Goal: Task Accomplishment & Management: Use online tool/utility

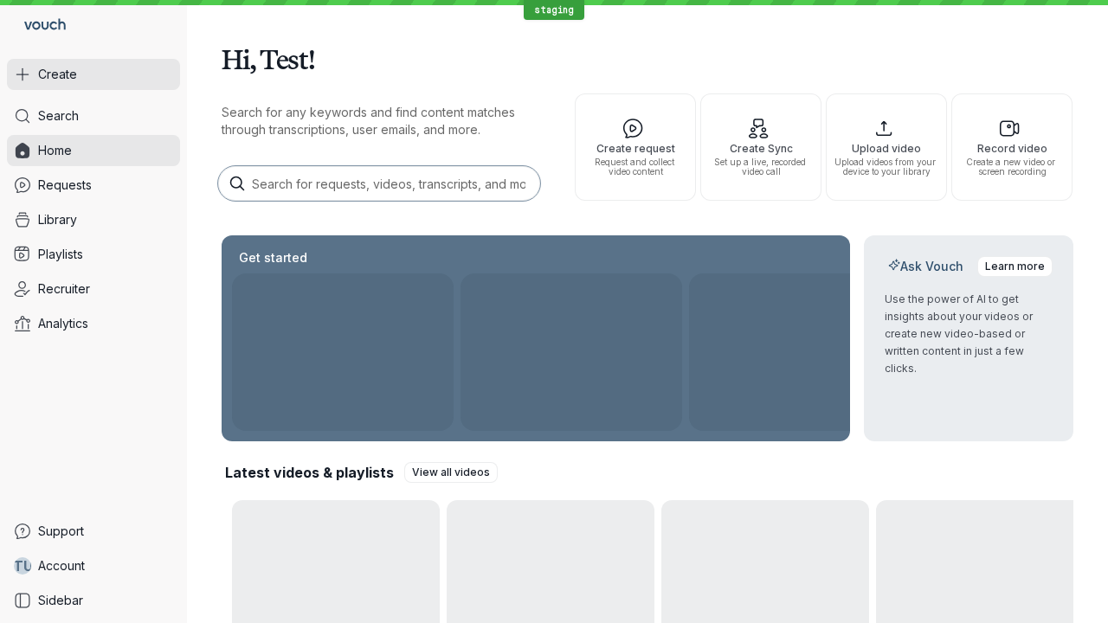
click at [93, 74] on button "Create" at bounding box center [93, 74] width 173 height 31
